Goal: Task Accomplishment & Management: Use online tool/utility

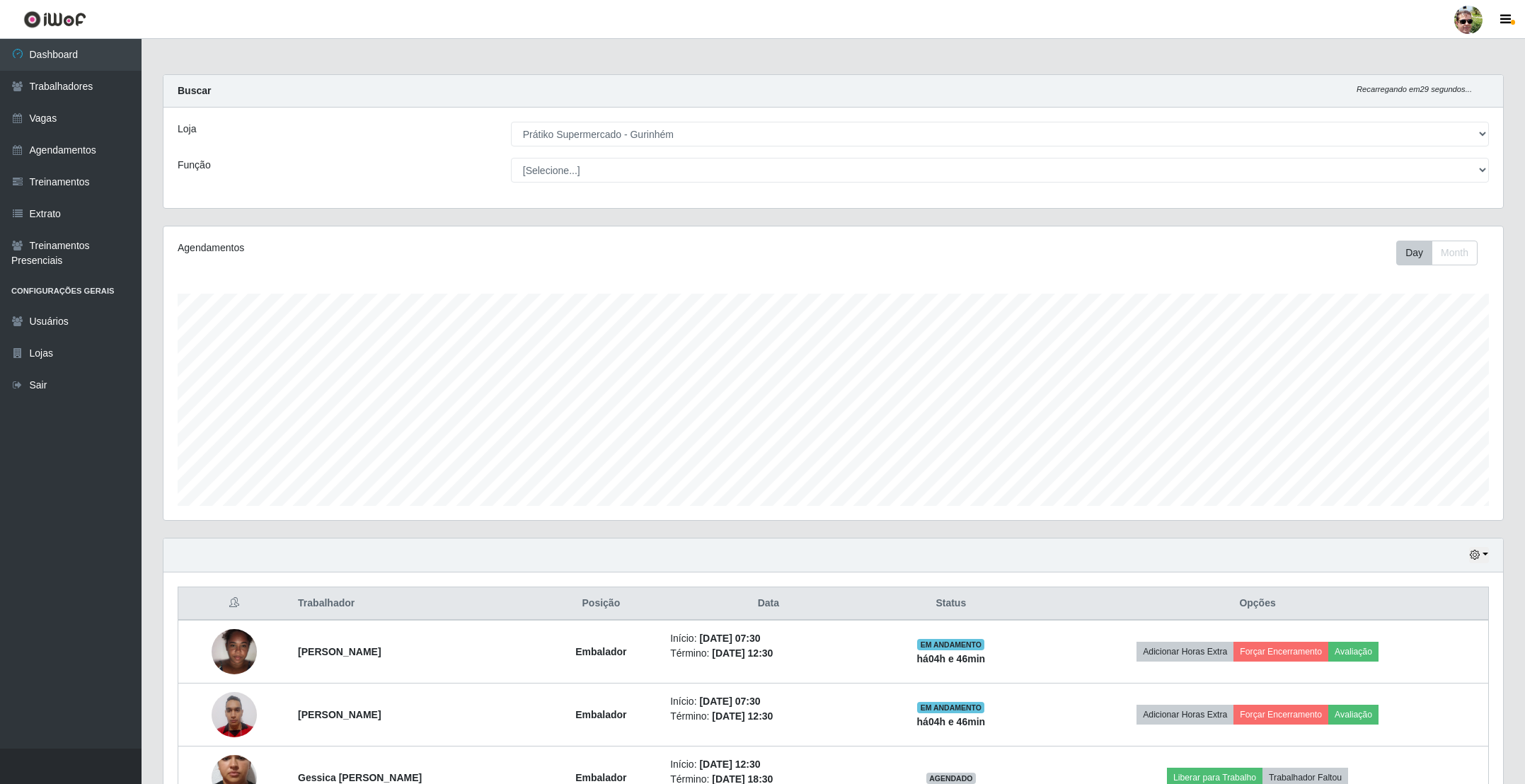
select select "176"
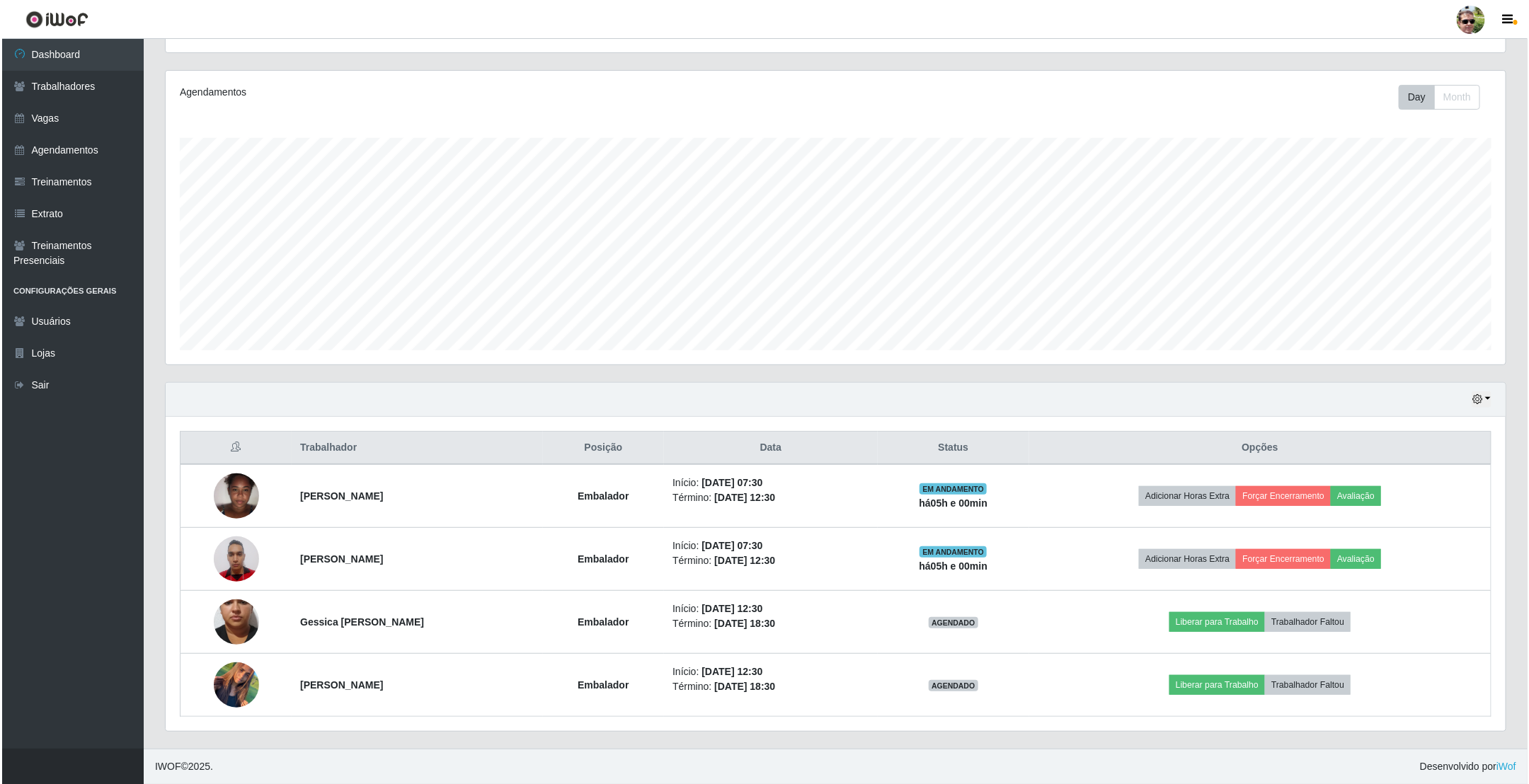
scroll to position [295, 1339]
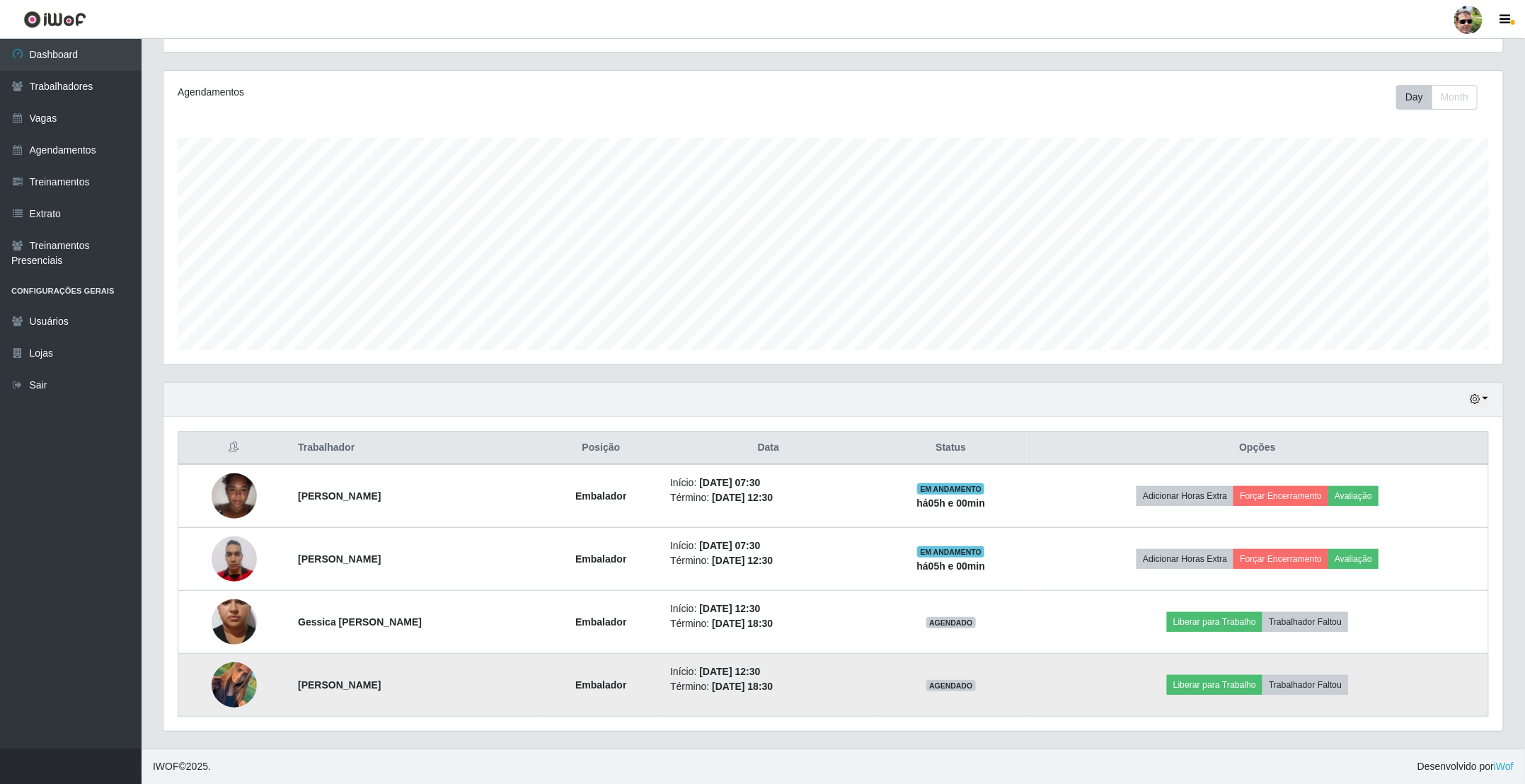
drag, startPoint x: 288, startPoint y: 444, endPoint x: 1219, endPoint y: 667, distance: 957.3
click at [1394, 707] on table "Trabalhador Posição Data Status Opções [PERSON_NAME] Da Silva Embalador Início:…" at bounding box center [832, 574] width 1311 height 286
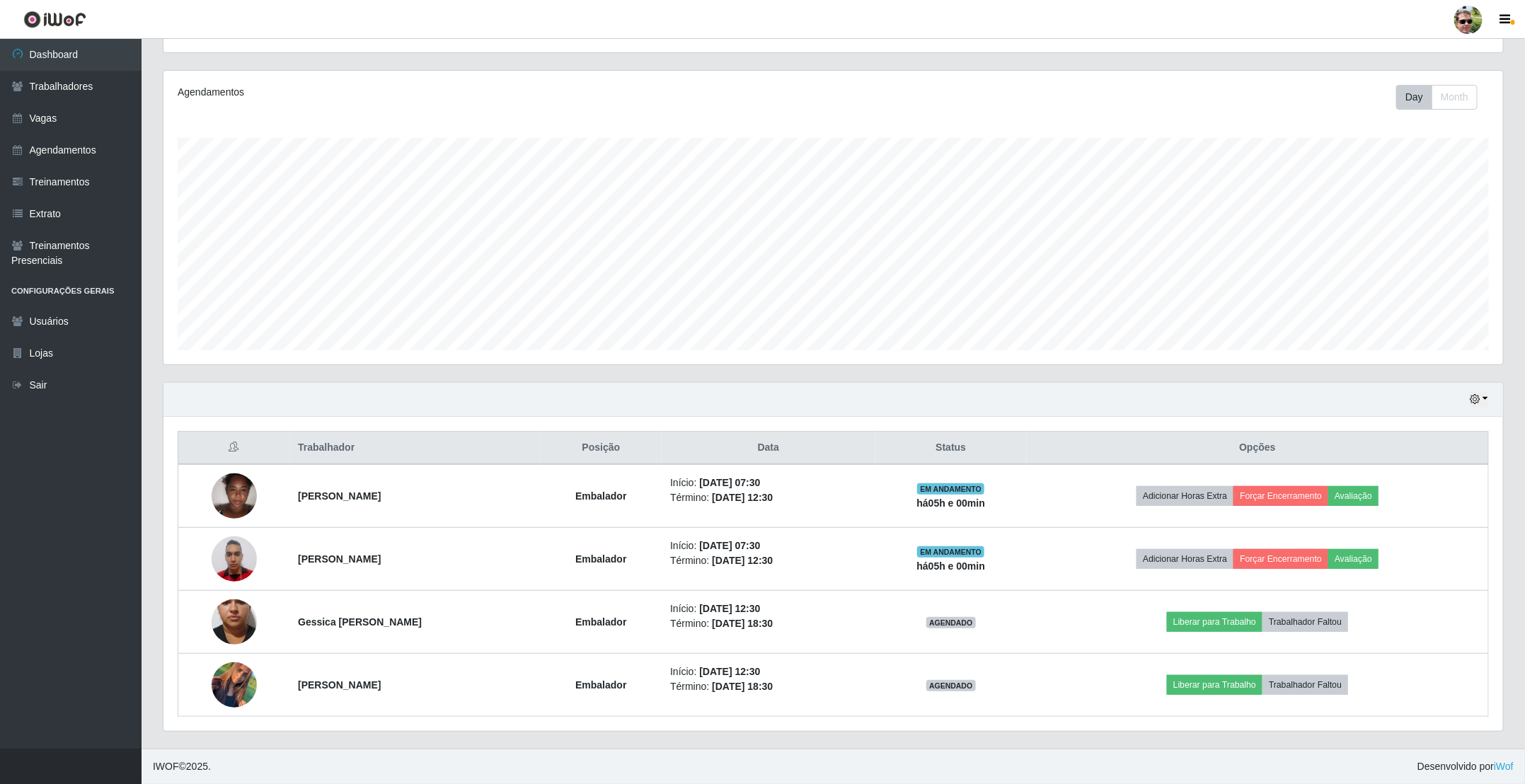
click at [1028, 446] on th "Status" at bounding box center [952, 448] width 152 height 33
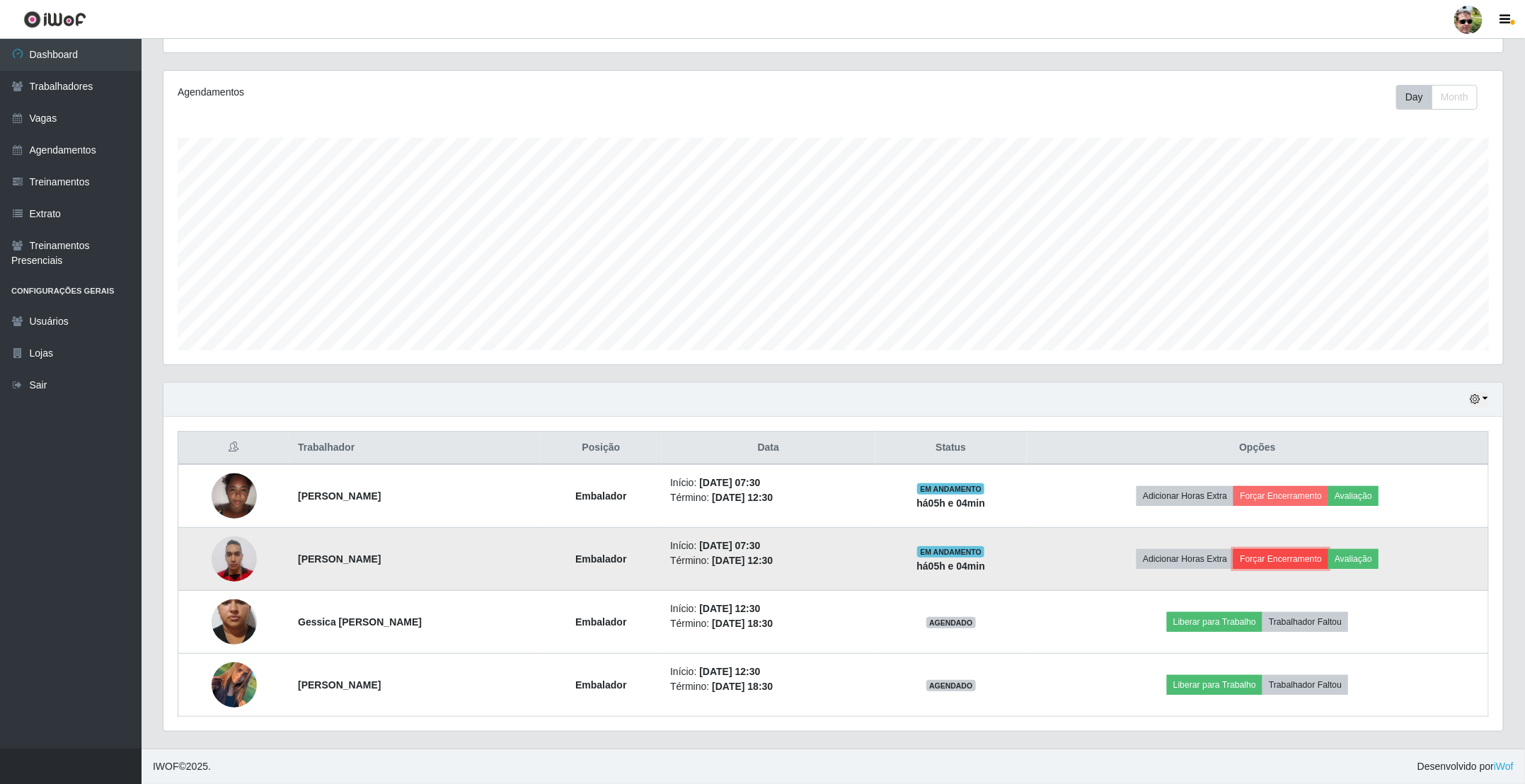
click at [1298, 555] on button "Forçar Encerramento" at bounding box center [1281, 558] width 95 height 20
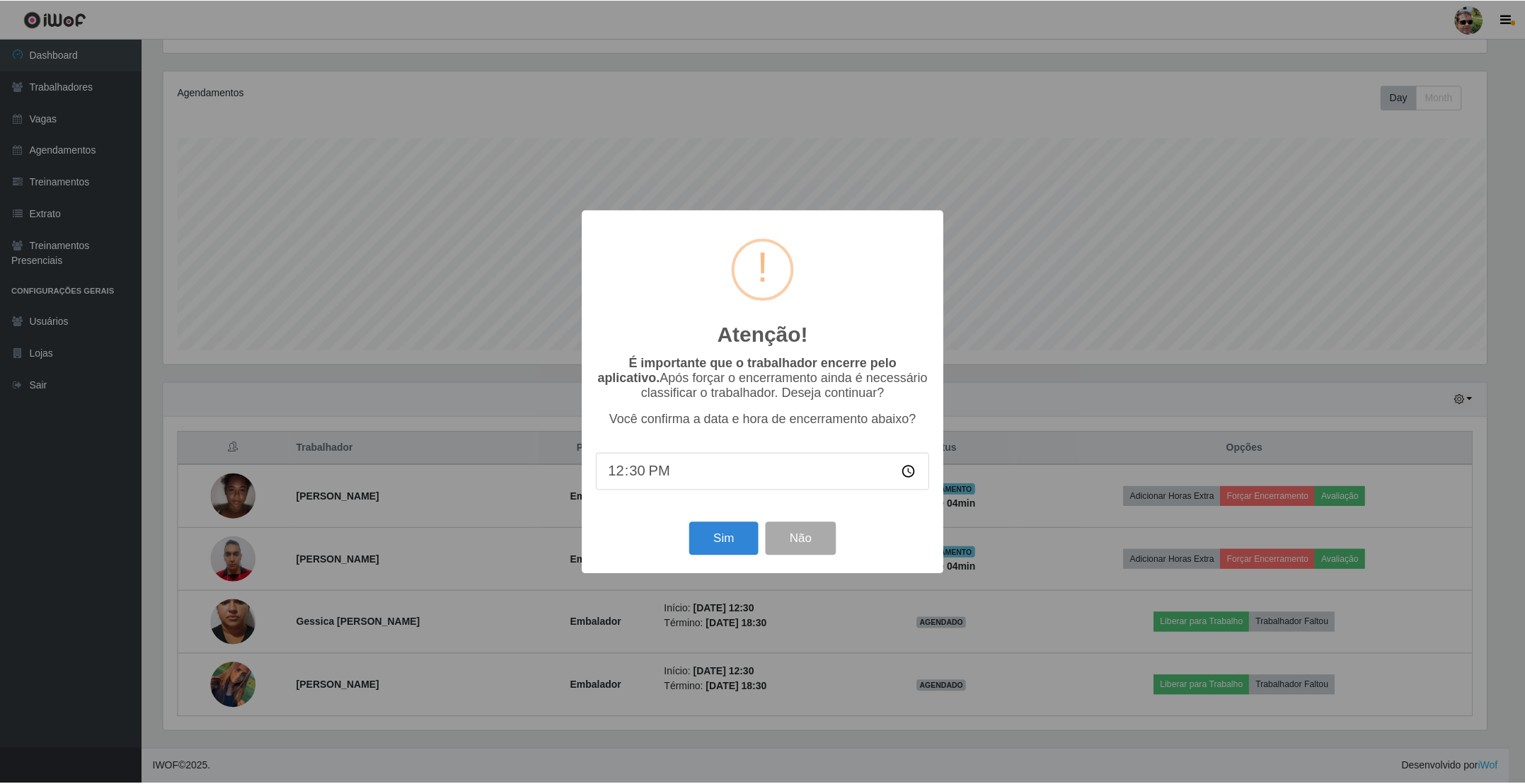
scroll to position [295, 1327]
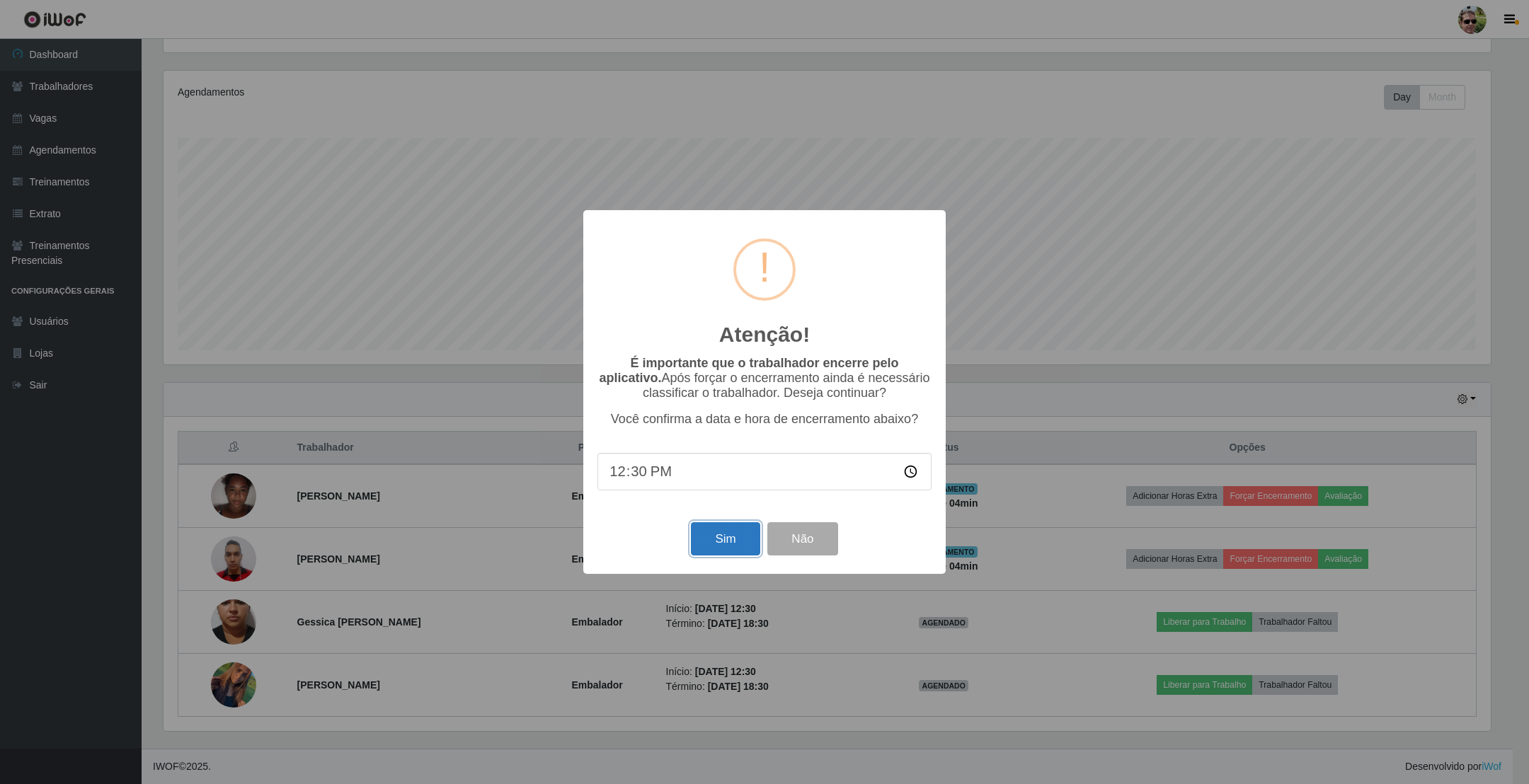
click at [730, 539] on button "Sim" at bounding box center [725, 539] width 69 height 33
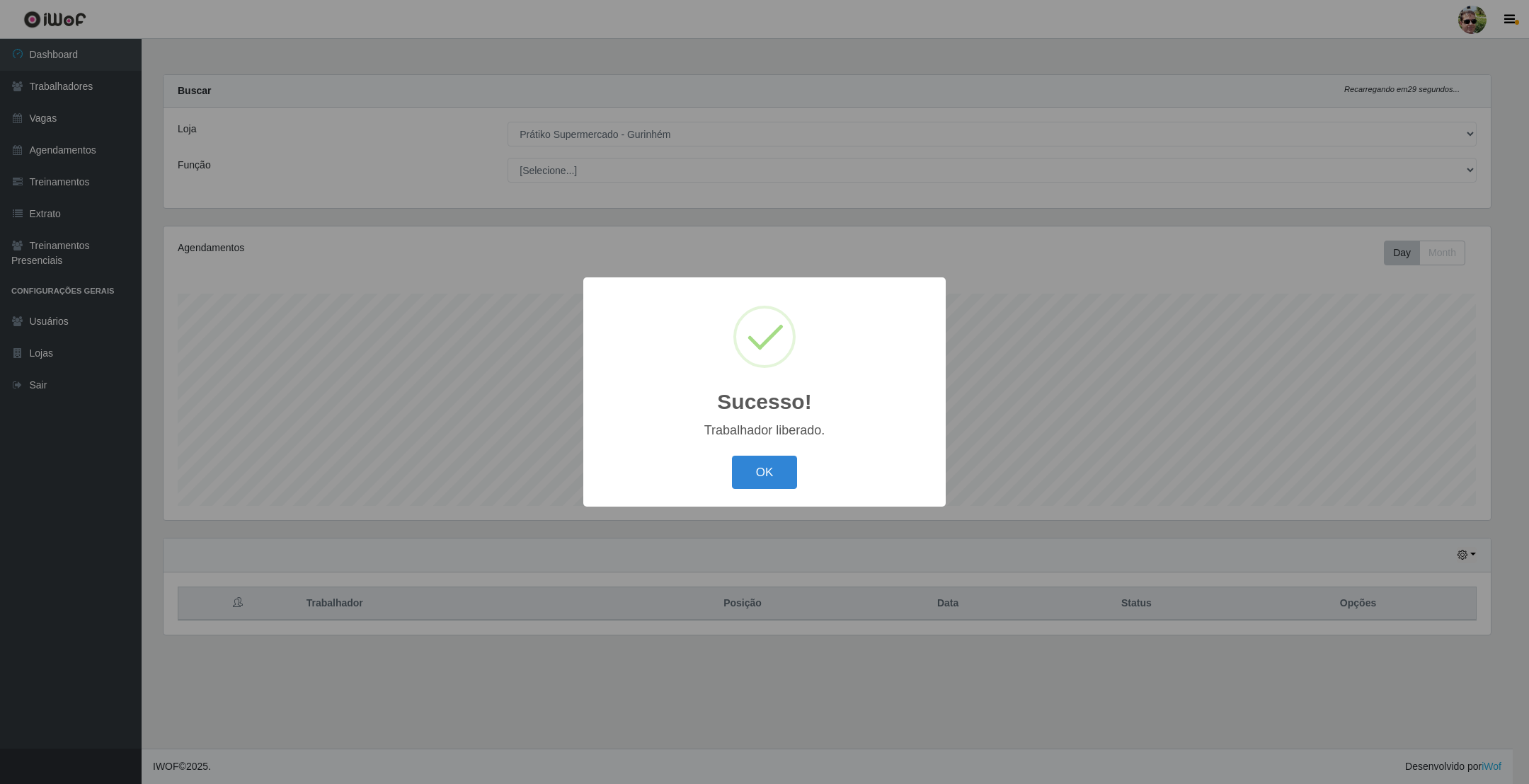
click at [732, 456] on button "OK" at bounding box center [764, 473] width 66 height 33
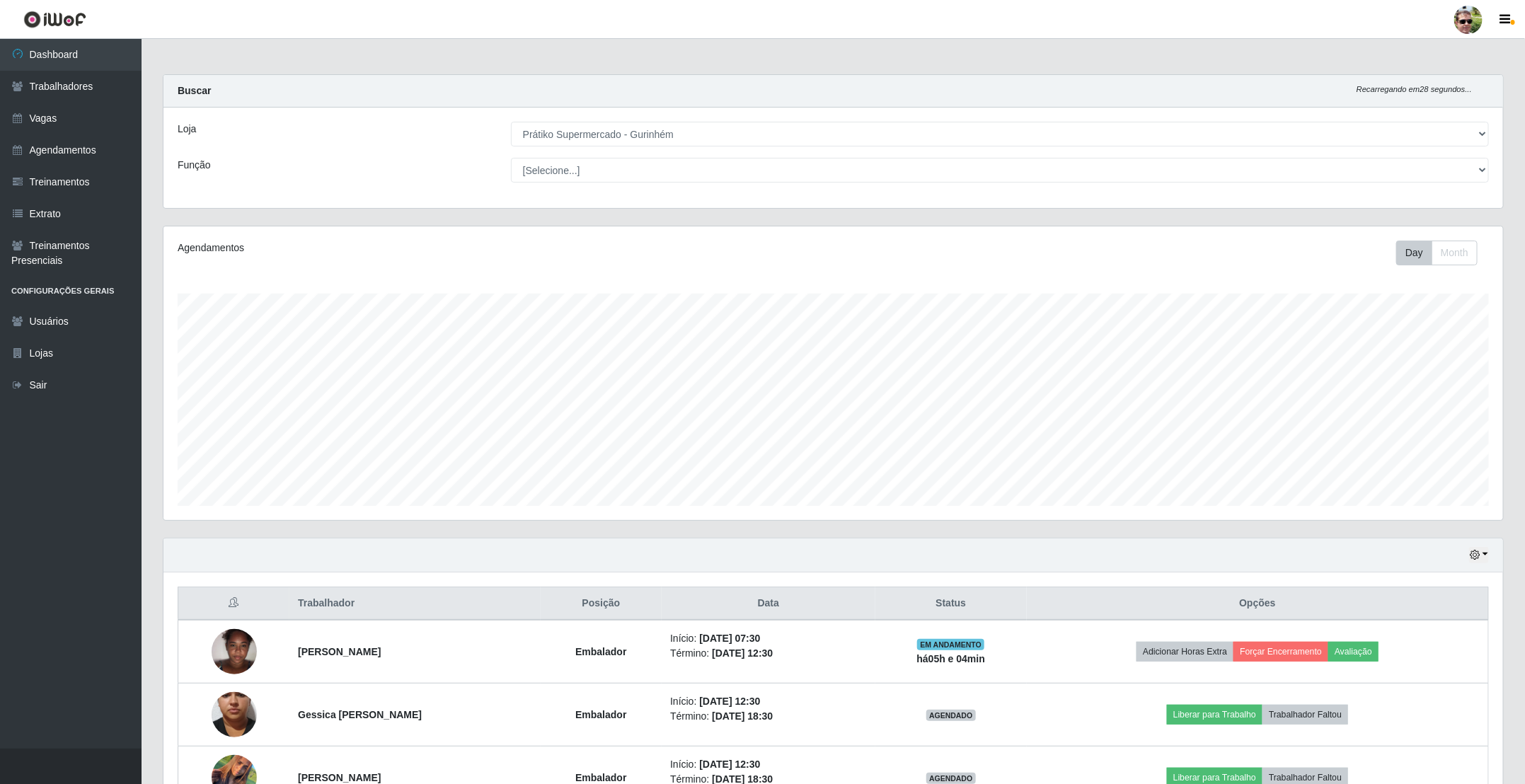
scroll to position [98, 0]
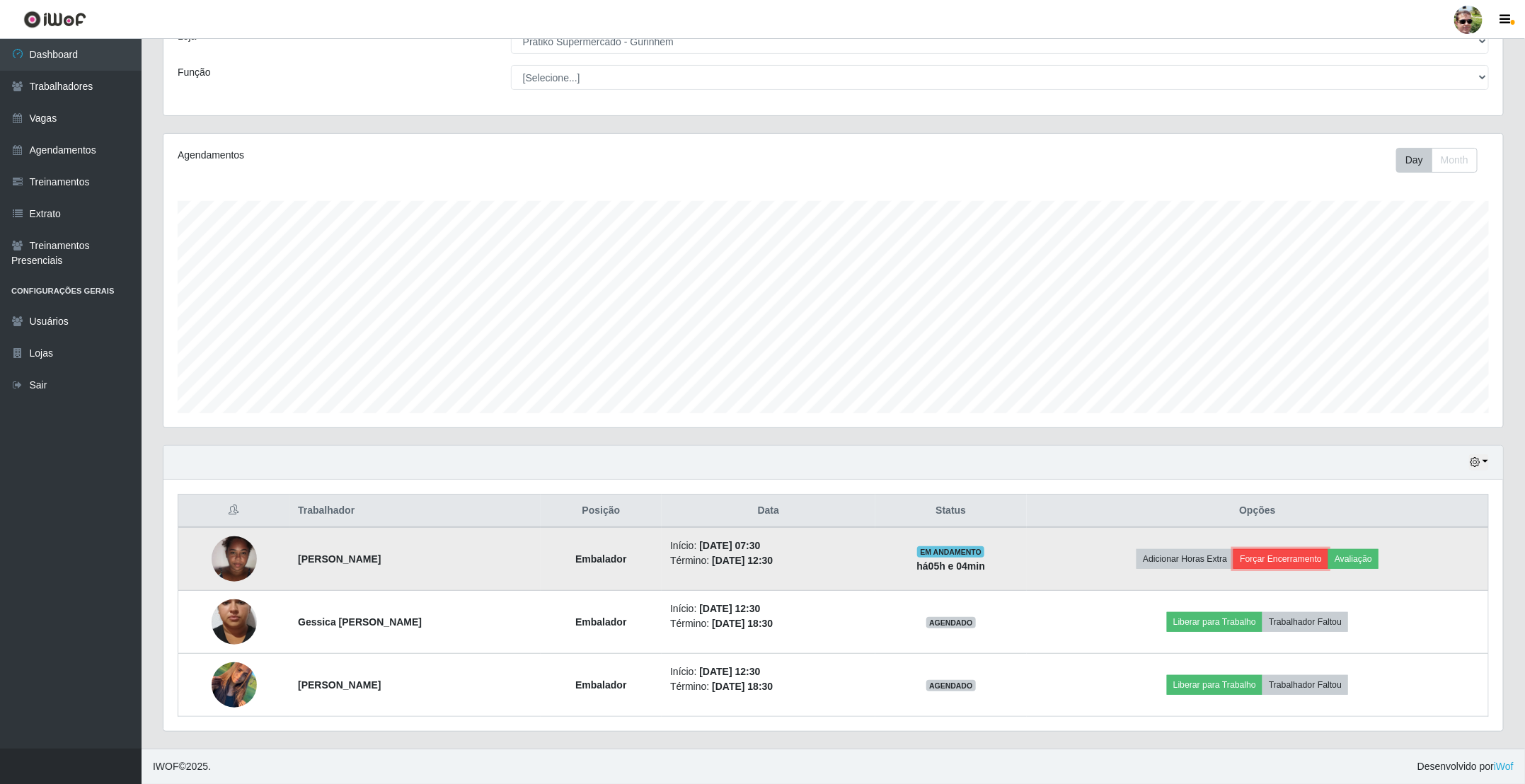
click at [1285, 567] on button "Forçar Encerramento" at bounding box center [1281, 558] width 95 height 20
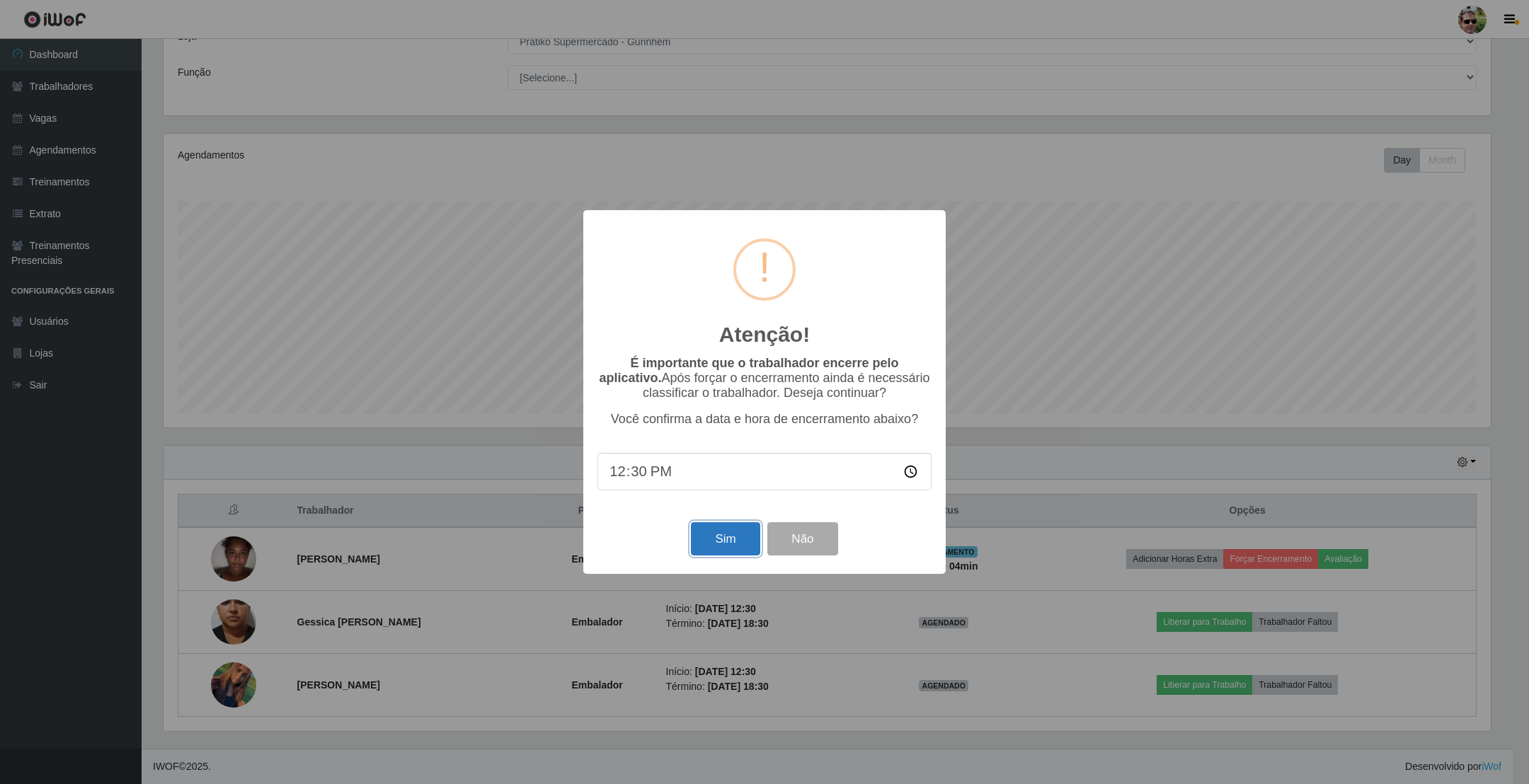
click at [737, 546] on button "Sim" at bounding box center [725, 539] width 69 height 33
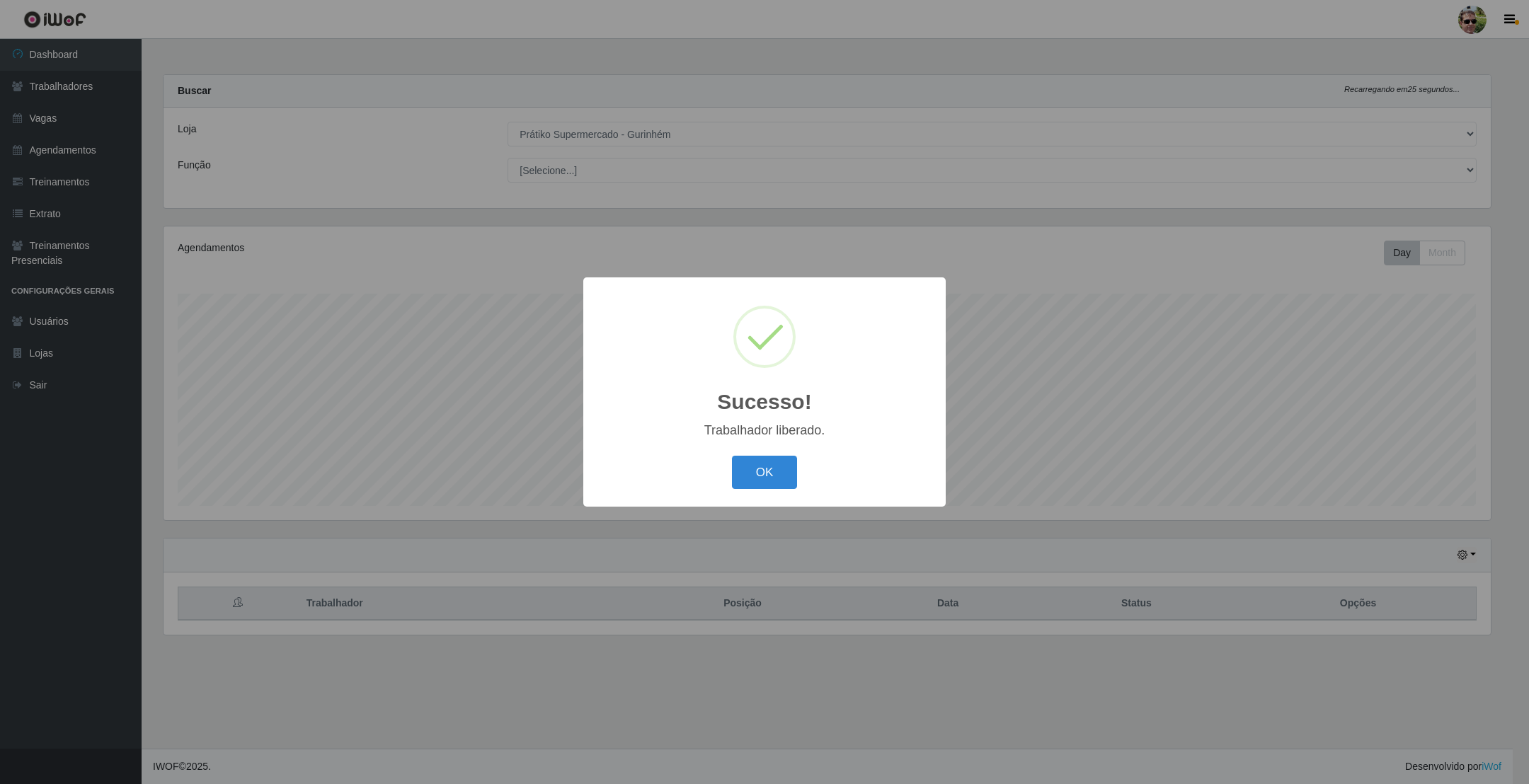
click at [732, 456] on button "OK" at bounding box center [764, 473] width 66 height 33
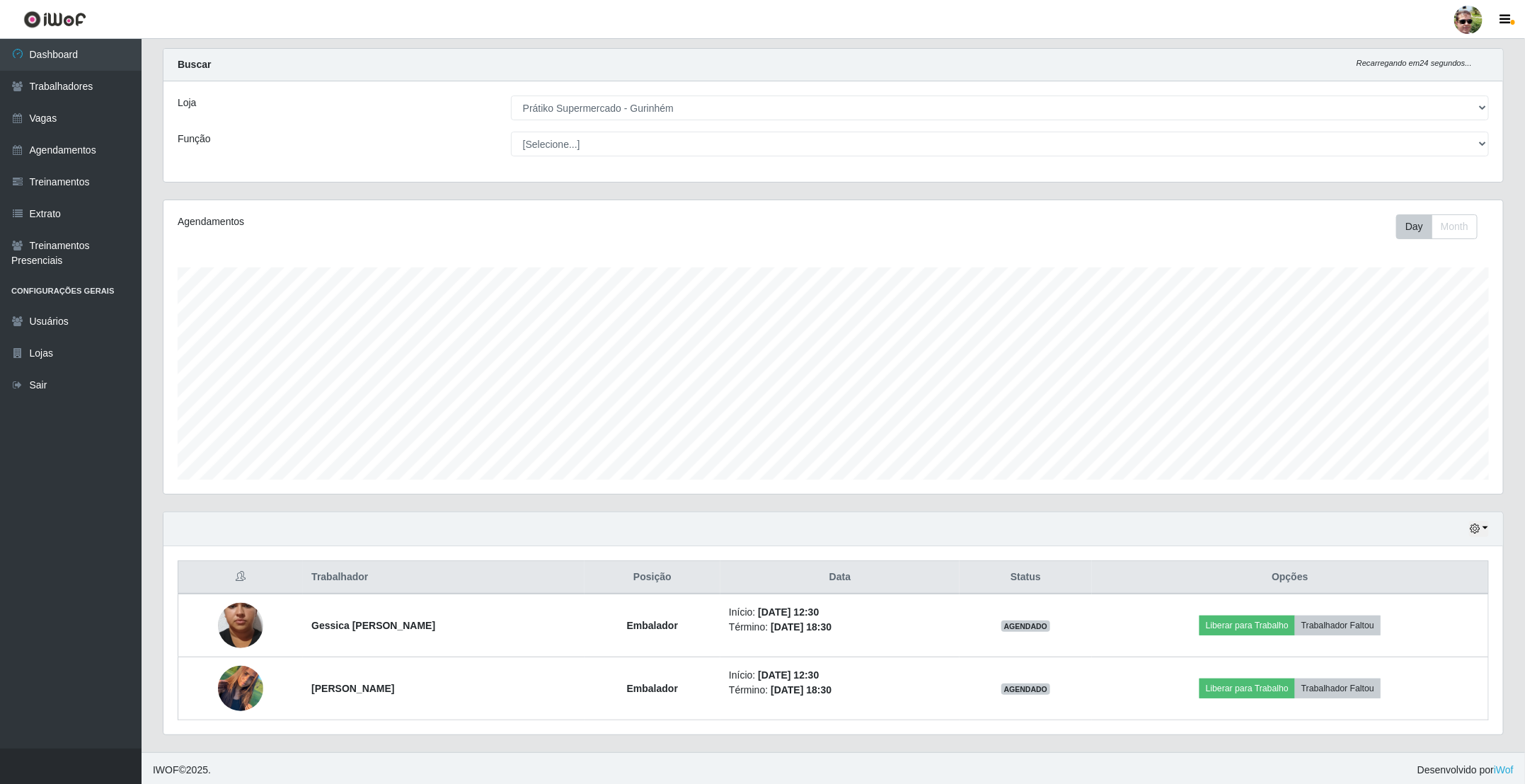
scroll to position [33, 0]
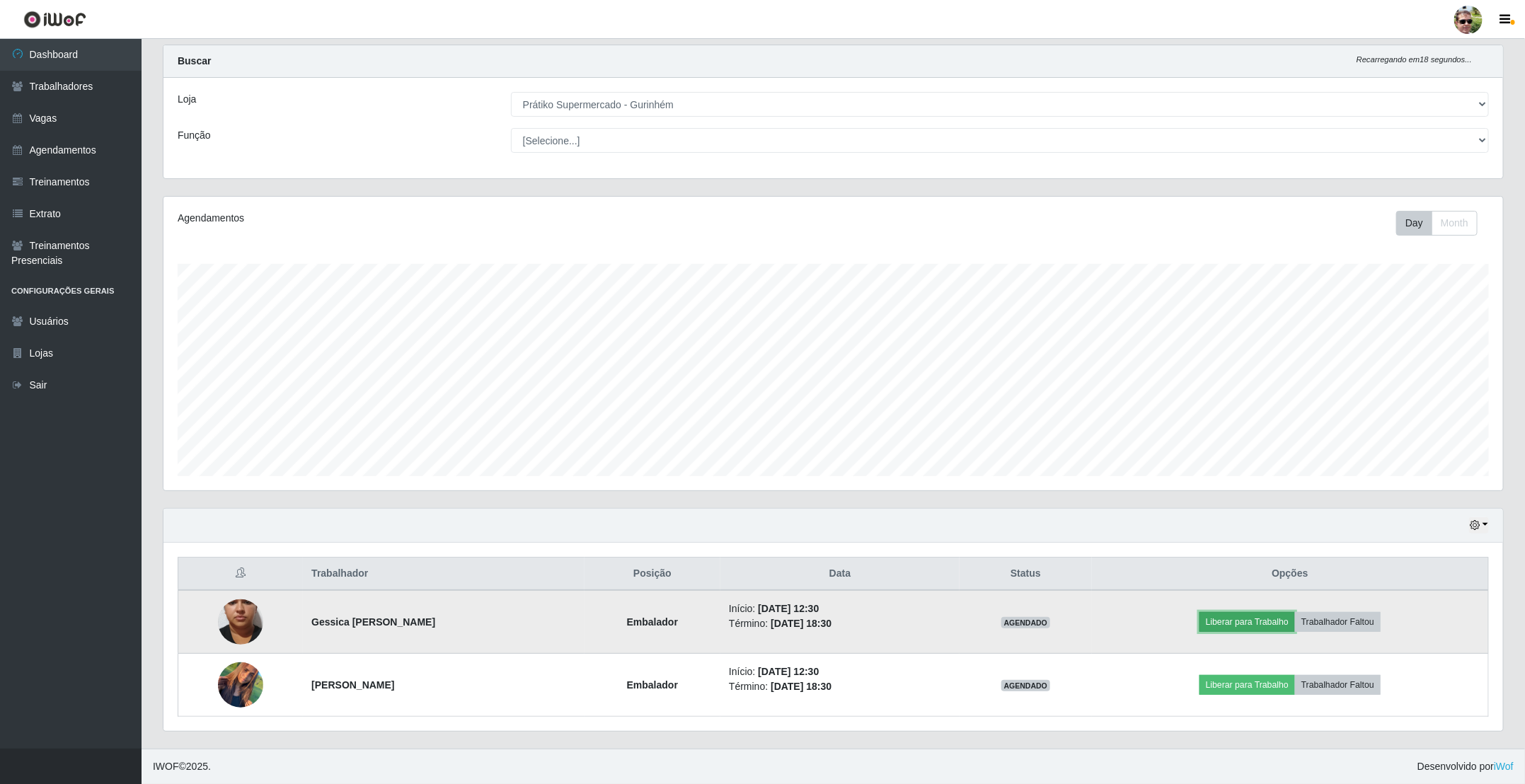
click at [1231, 620] on button "Liberar para Trabalho" at bounding box center [1247, 621] width 96 height 20
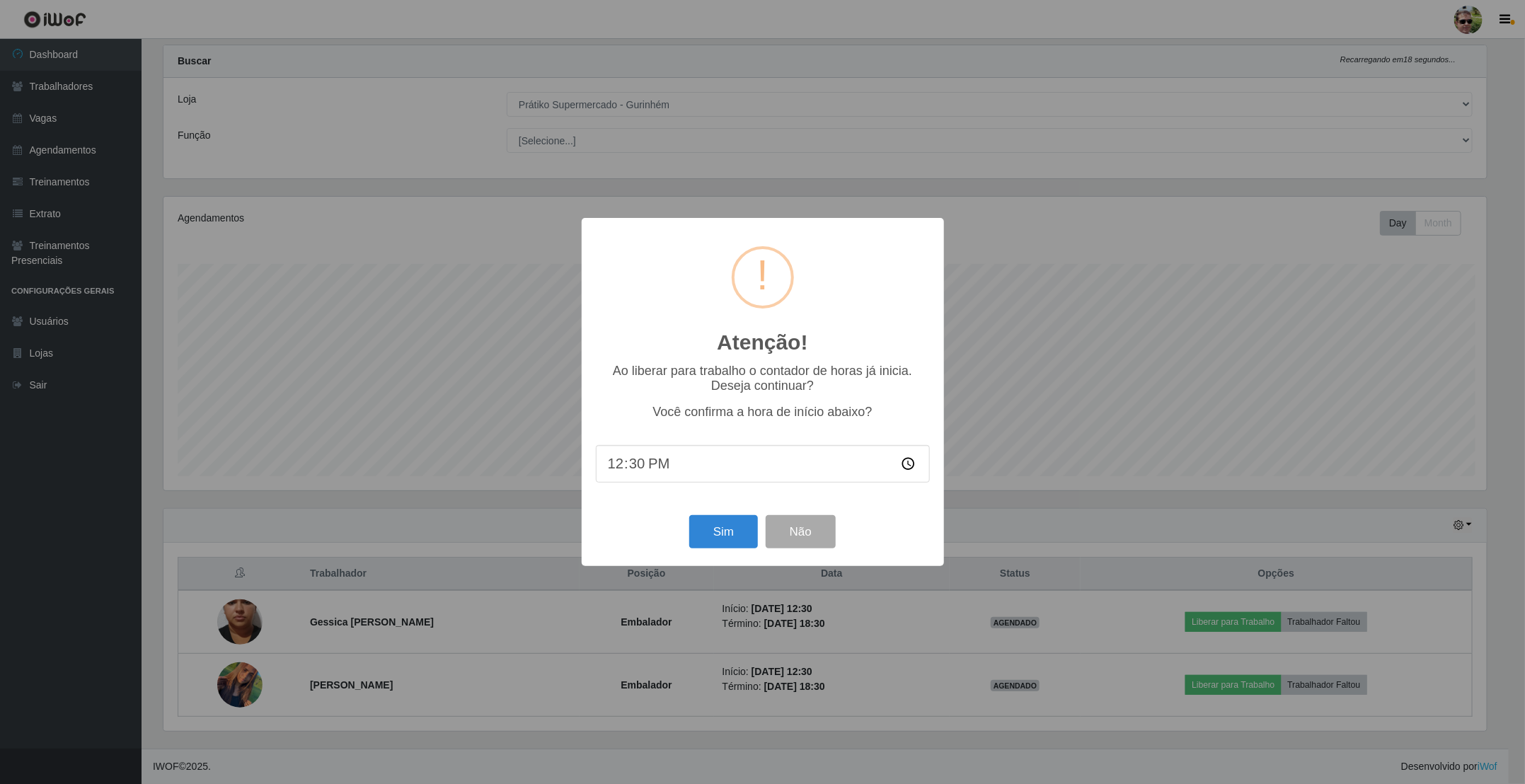
scroll to position [295, 1327]
click at [739, 536] on button "Sim" at bounding box center [725, 532] width 69 height 33
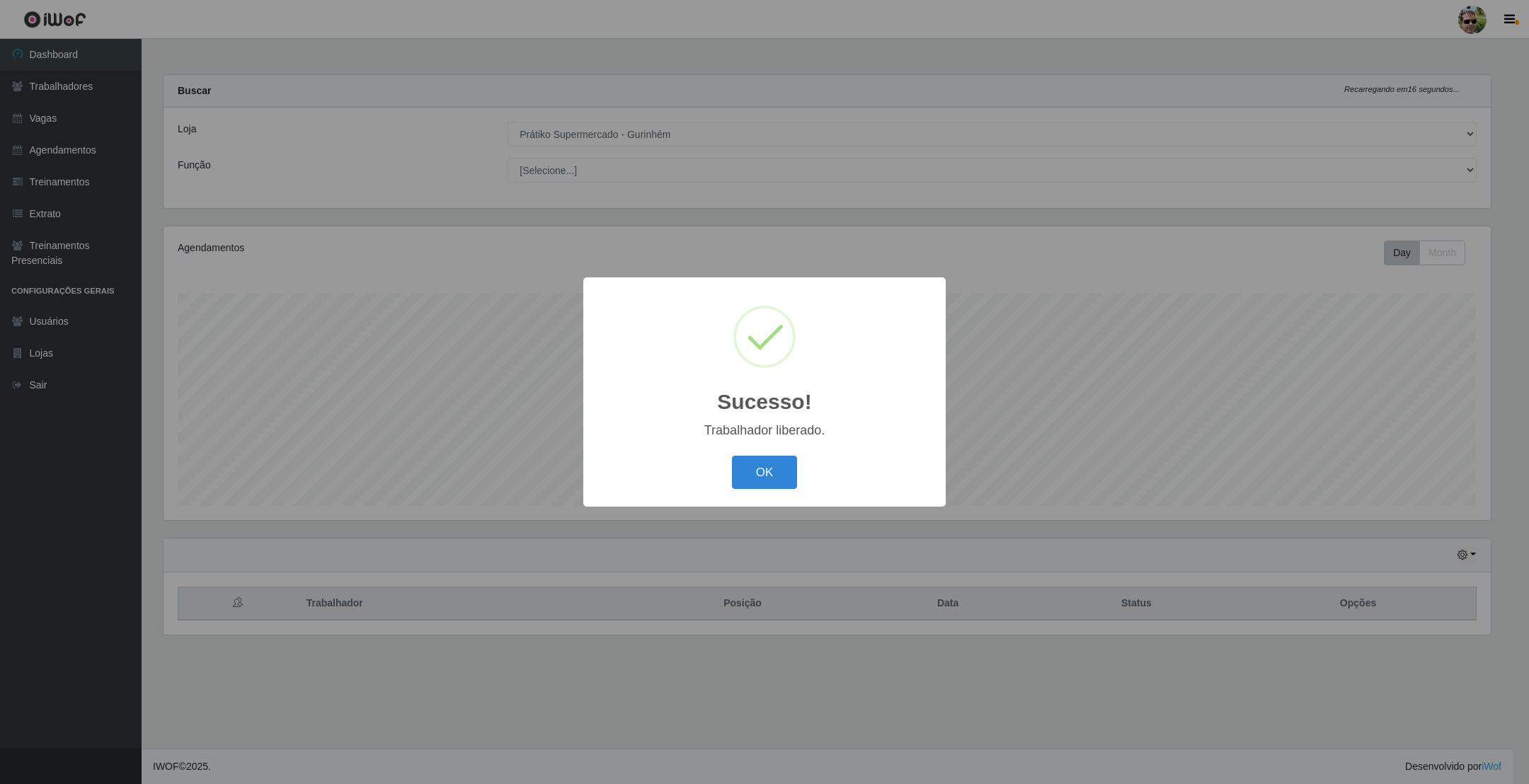
click at [732, 456] on button "OK" at bounding box center [764, 473] width 66 height 33
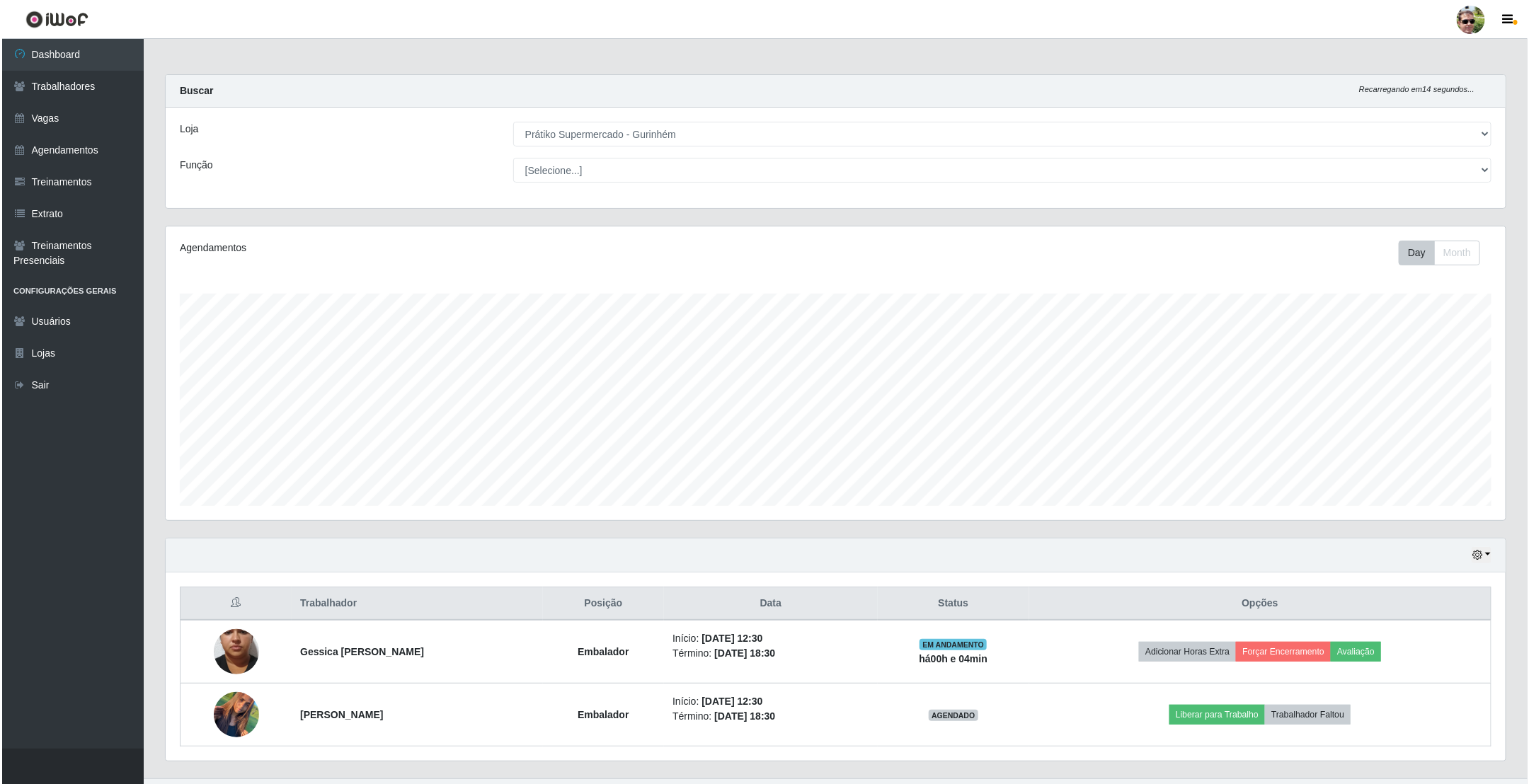
scroll to position [0, 0]
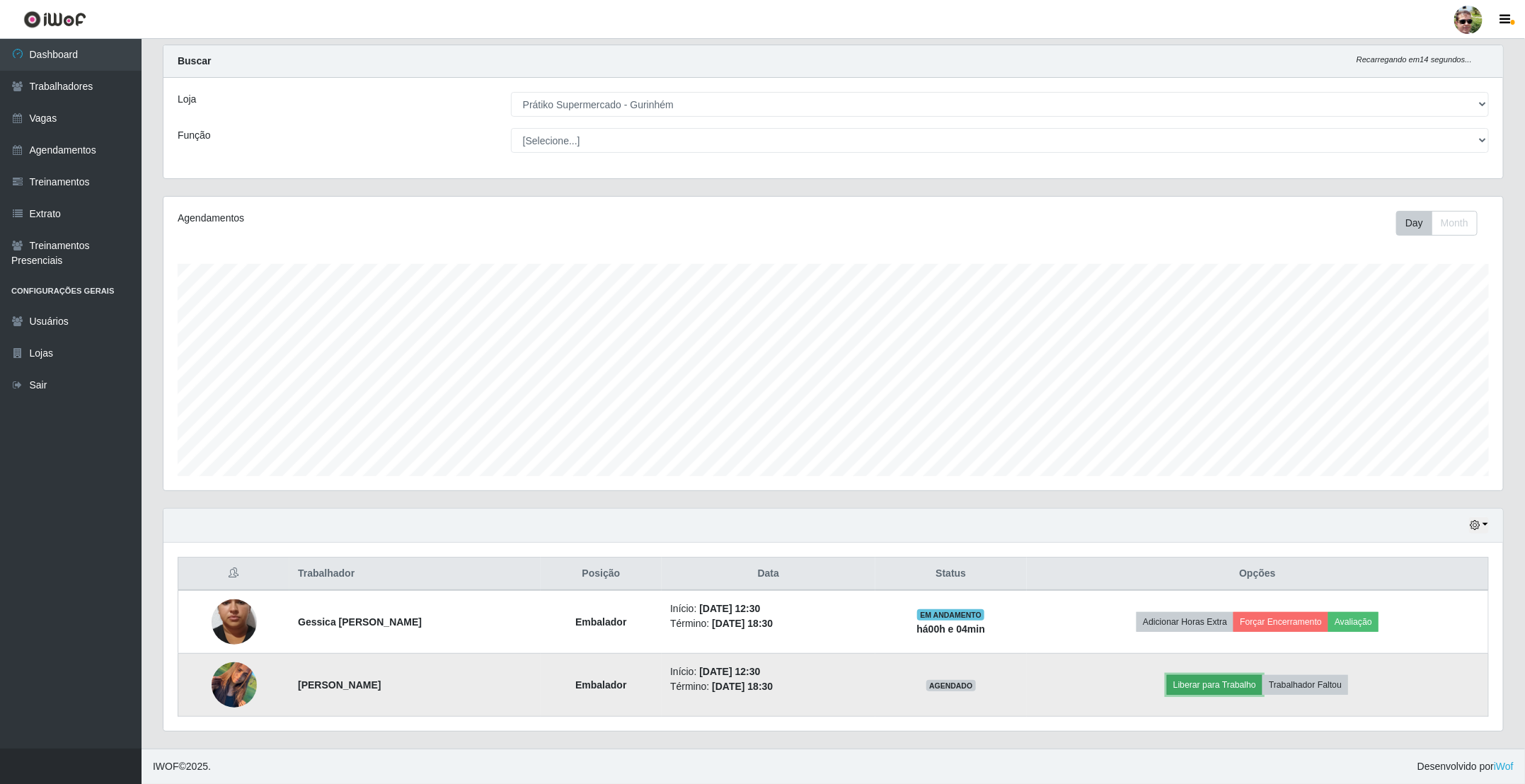
click at [1220, 690] on button "Liberar para Trabalho" at bounding box center [1215, 685] width 96 height 20
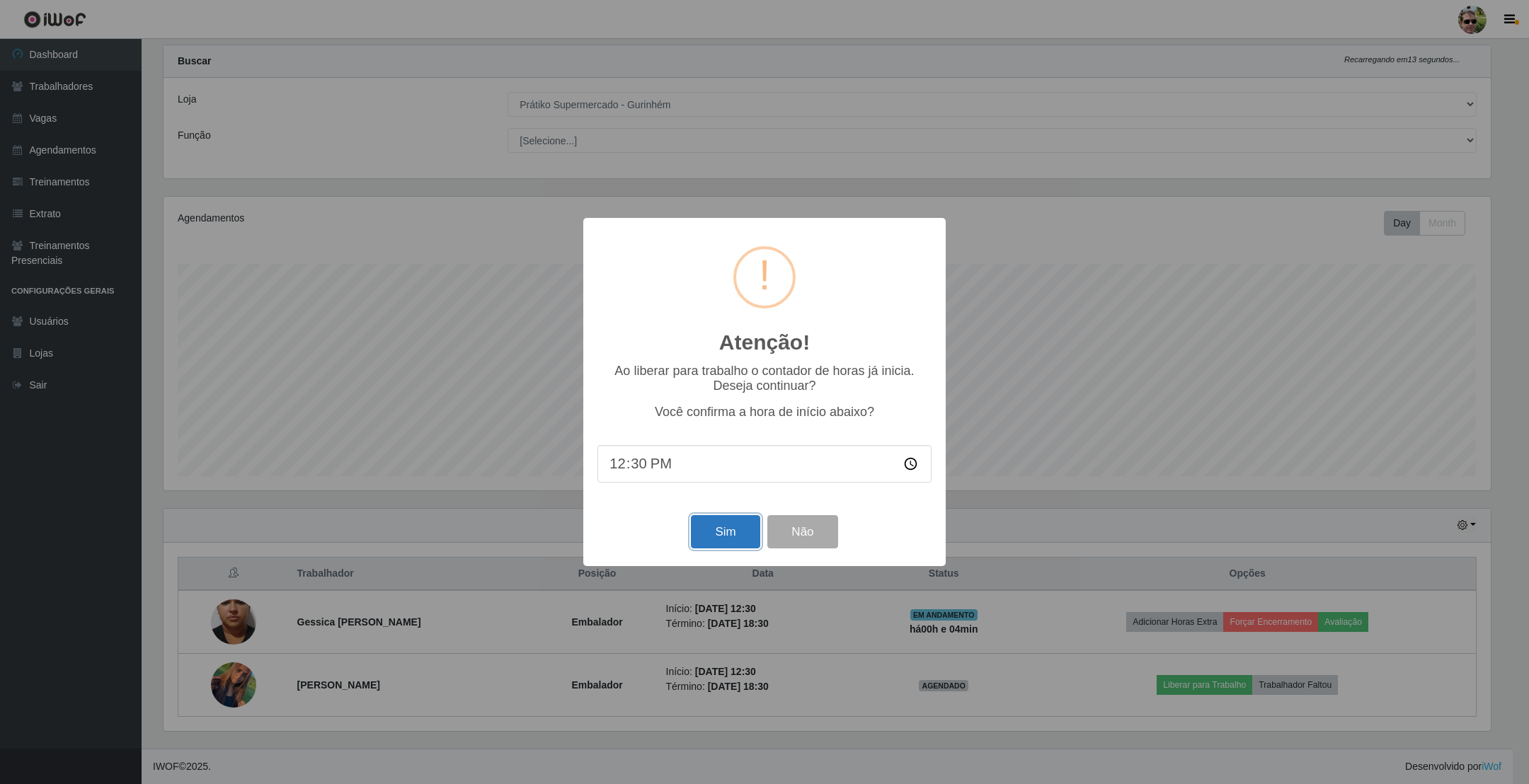
click at [718, 535] on button "Sim" at bounding box center [725, 532] width 69 height 33
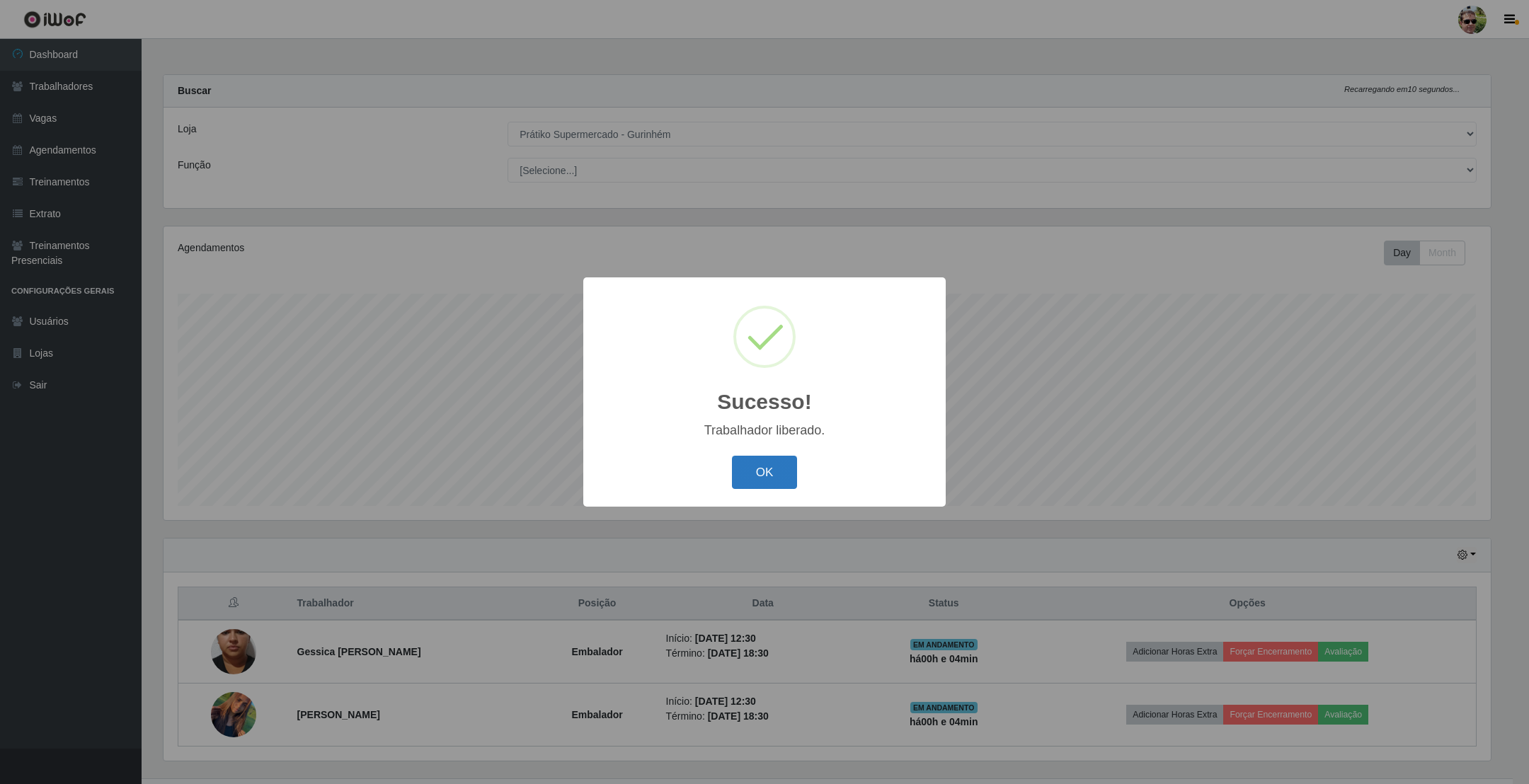
click at [761, 474] on button "OK" at bounding box center [764, 473] width 66 height 33
